Goal: Navigation & Orientation: Go to known website

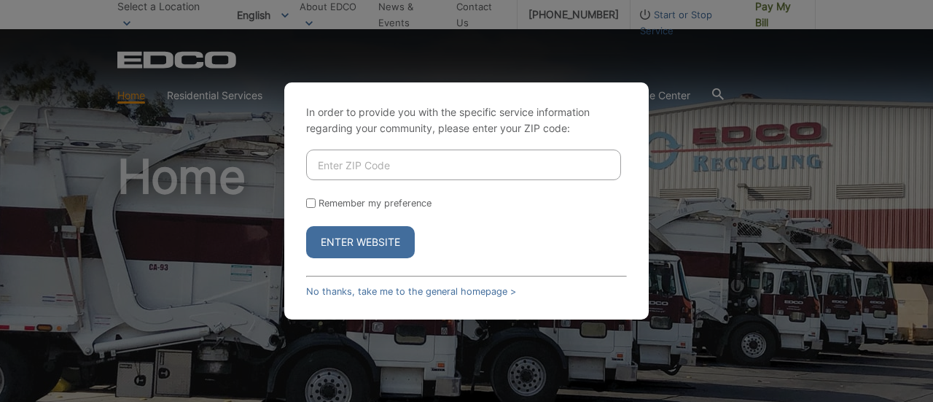
click at [405, 160] on input "Enter ZIP Code" at bounding box center [463, 164] width 315 height 31
type input "92078"
click at [369, 237] on button "Enter Website" at bounding box center [360, 242] width 109 height 32
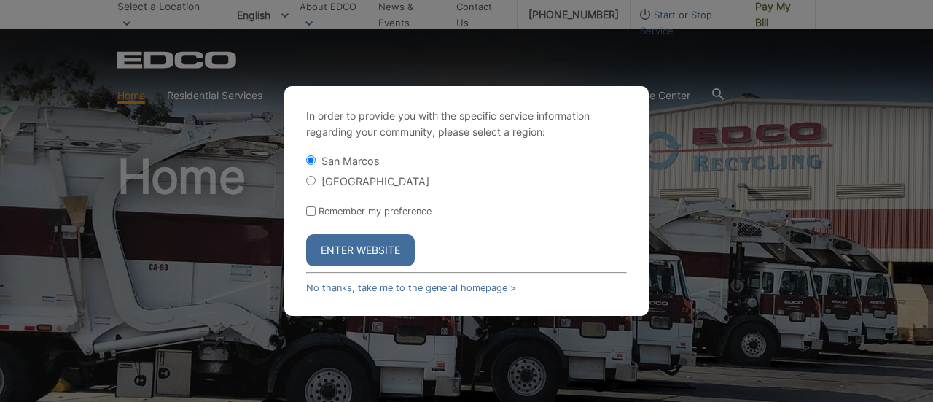
click at [373, 248] on button "Enter Website" at bounding box center [360, 250] width 109 height 32
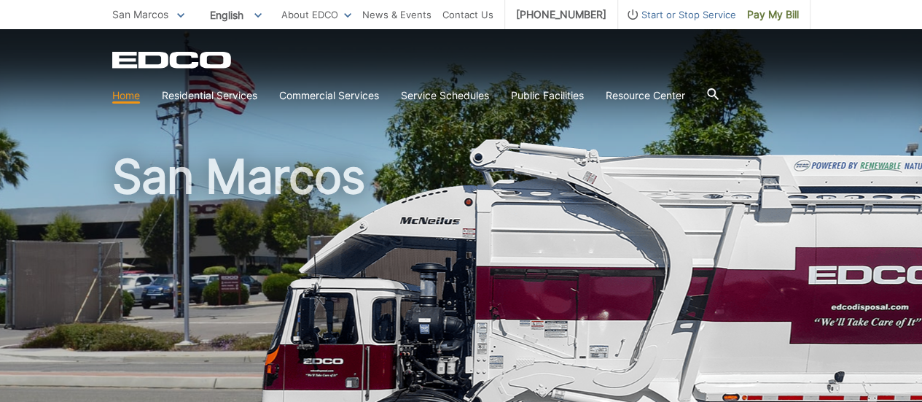
click at [180, 11] on span at bounding box center [180, 15] width 7 height 16
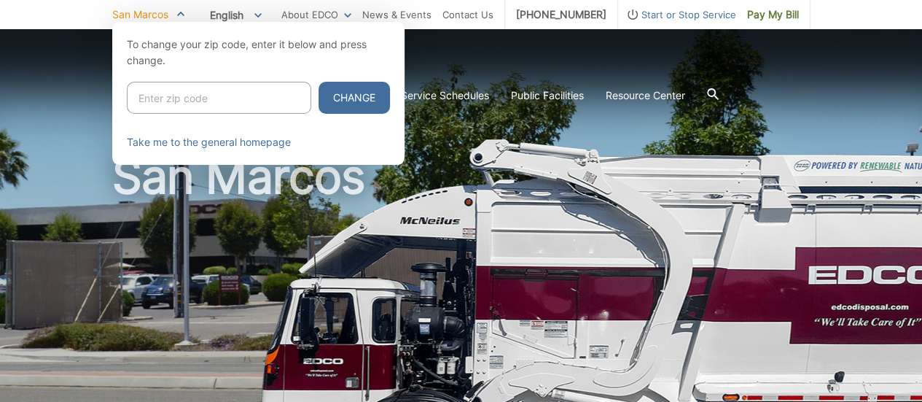
click at [180, 11] on icon at bounding box center [180, 13] width 7 height 5
